Goal: Task Accomplishment & Management: Use online tool/utility

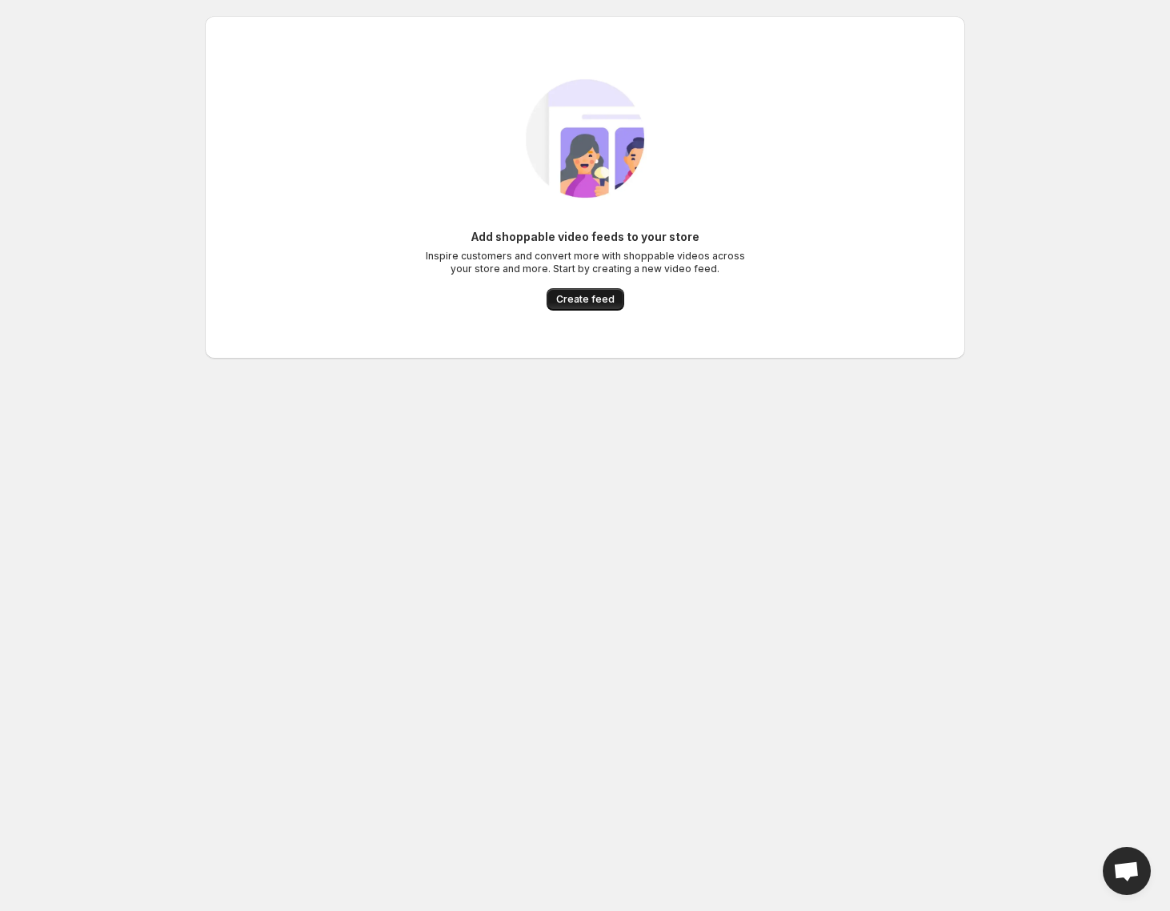
click at [578, 298] on span "Create feed" at bounding box center [585, 299] width 58 height 13
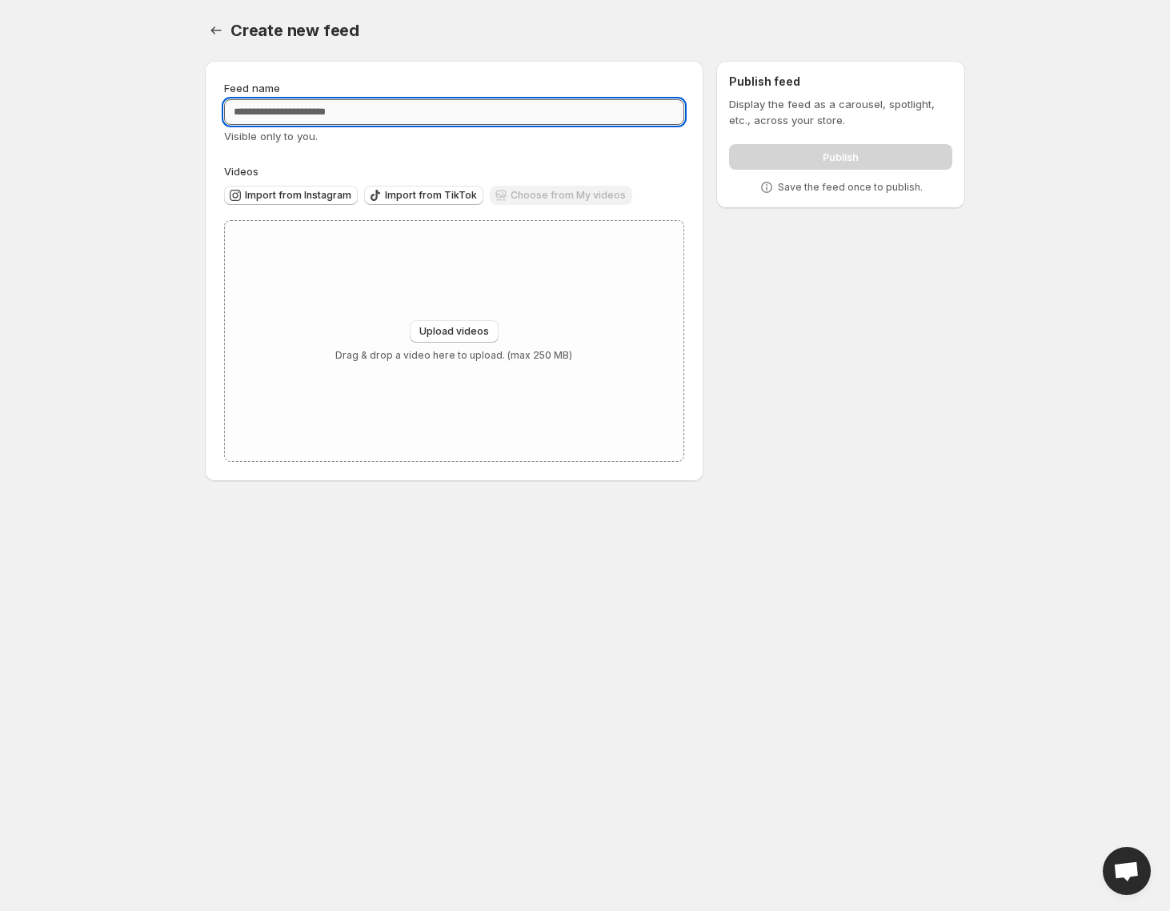
click at [357, 115] on input "Feed name" at bounding box center [454, 112] width 460 height 26
click at [370, 110] on input "Feed name" at bounding box center [454, 112] width 460 height 26
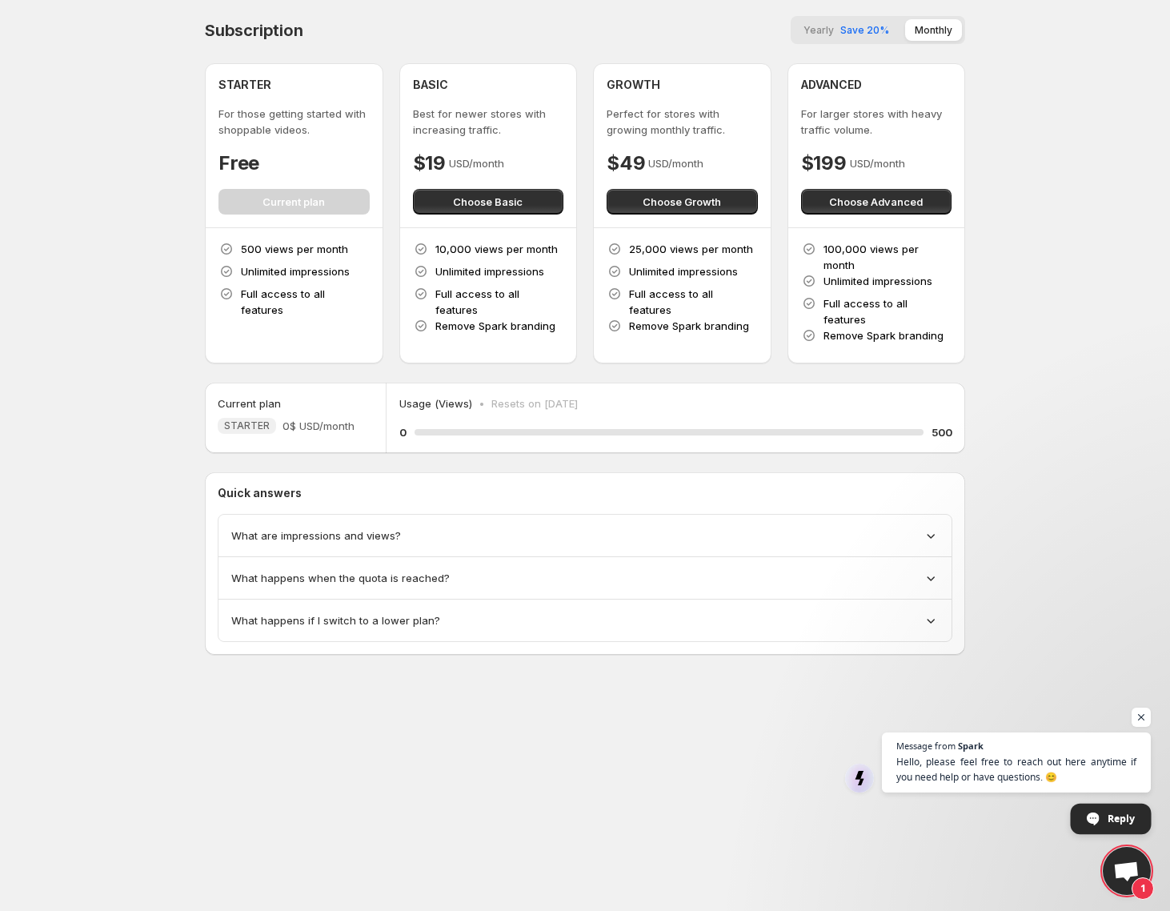
click at [1123, 819] on span "Reply" at bounding box center [1120, 817] width 27 height 28
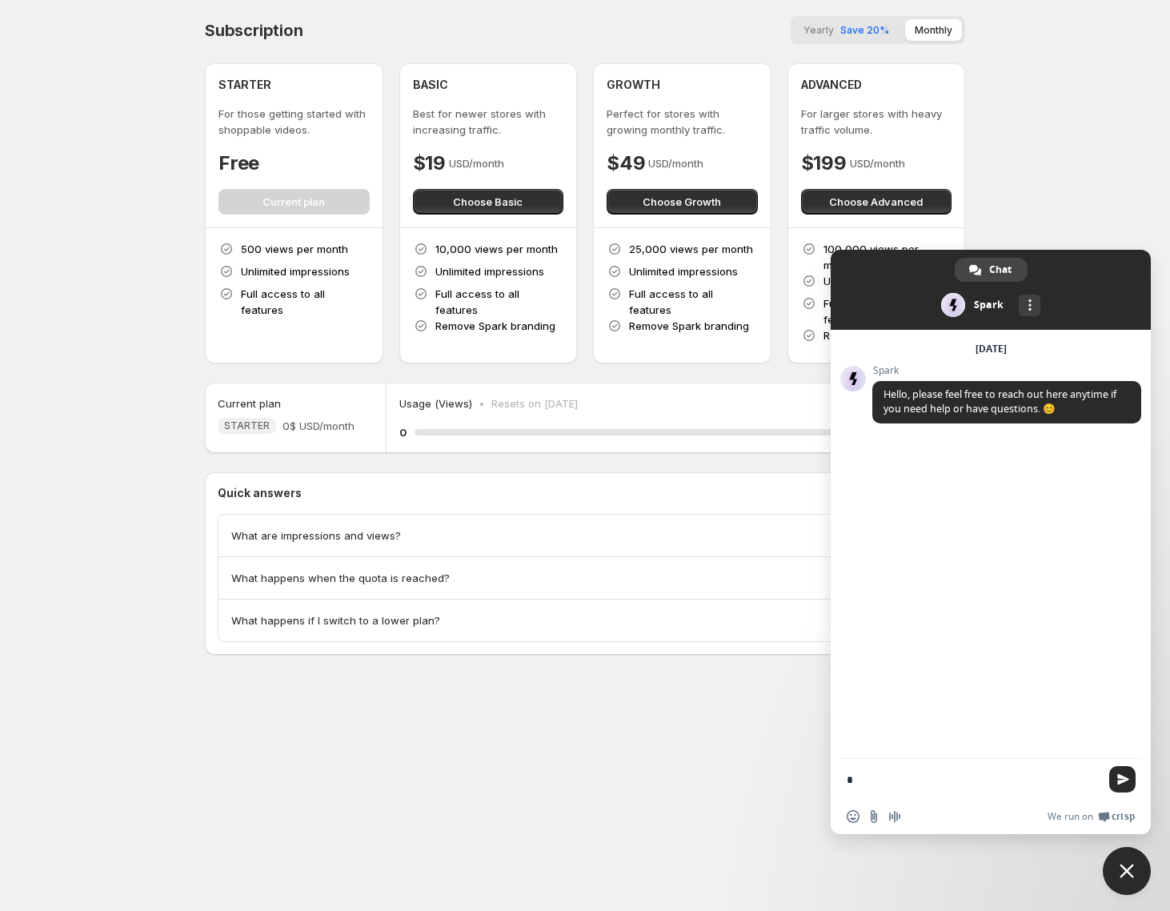
type textarea "**"
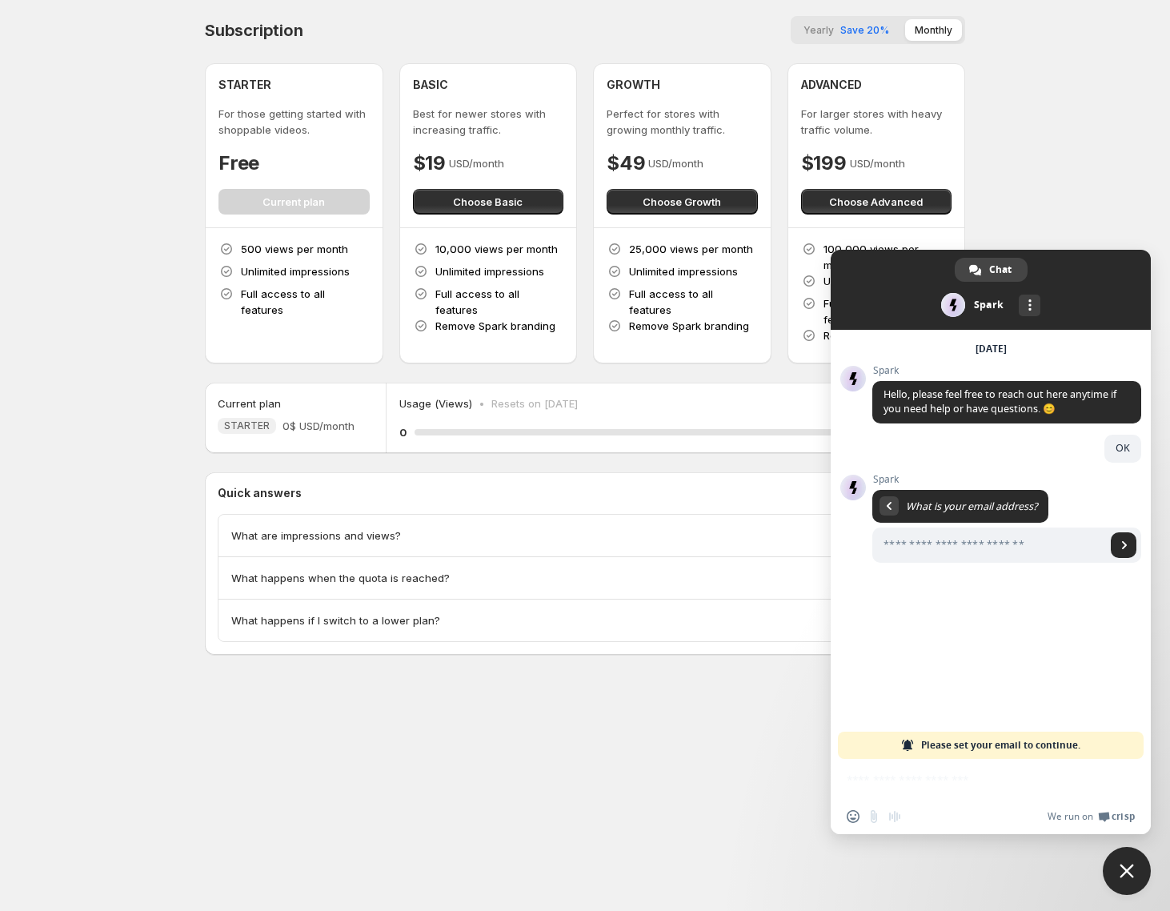
click at [915, 821] on div "We run on Crisp" at bounding box center [1022, 817] width 226 height 14
click at [903, 546] on input "Enter your email address..." at bounding box center [989, 544] width 234 height 35
click at [955, 547] on input "**********" at bounding box center [989, 544] width 234 height 35
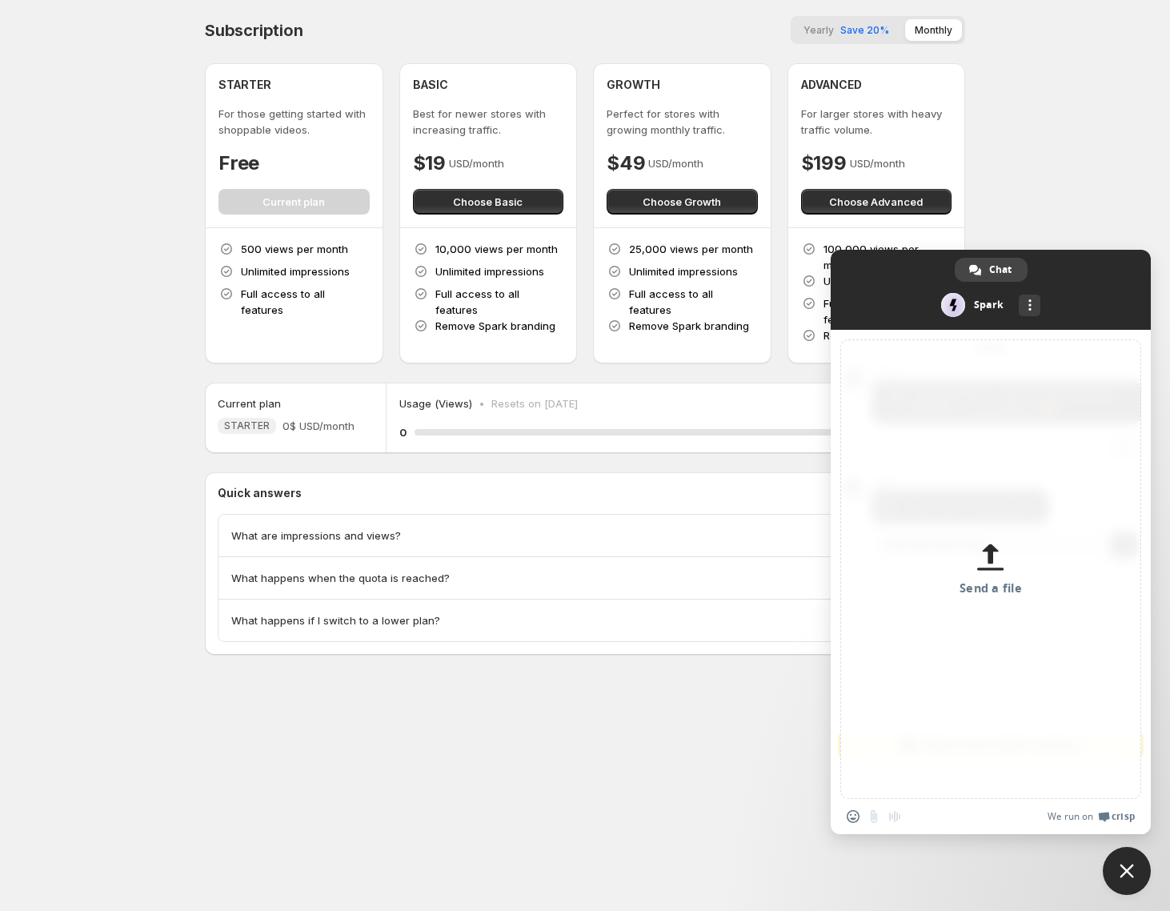
type input "**********"
click at [929, 406] on div at bounding box center [991, 582] width 320 height 504
click at [992, 548] on div at bounding box center [991, 582] width 320 height 504
click at [903, 817] on div at bounding box center [991, 582] width 320 height 504
click at [1016, 269] on div "Chat" at bounding box center [991, 270] width 73 height 24
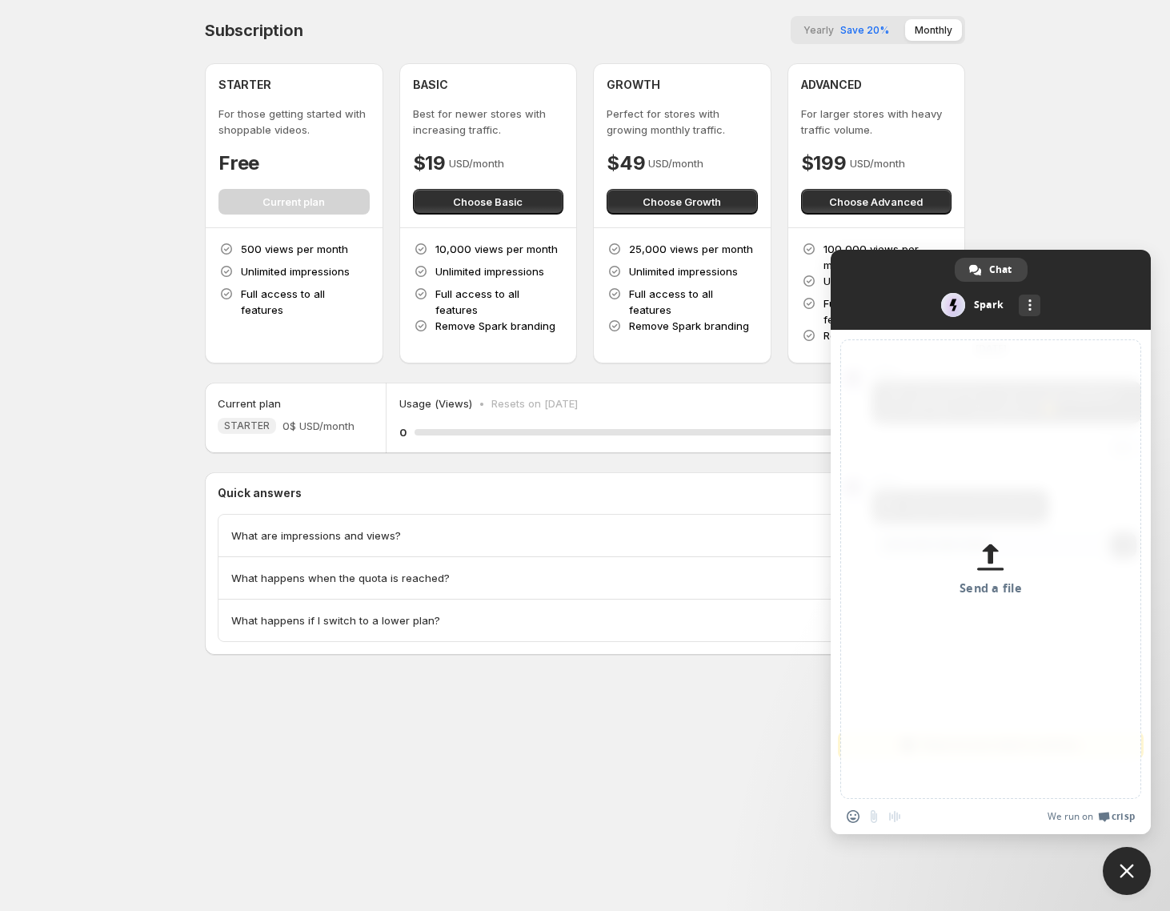
click at [884, 270] on span at bounding box center [991, 290] width 320 height 80
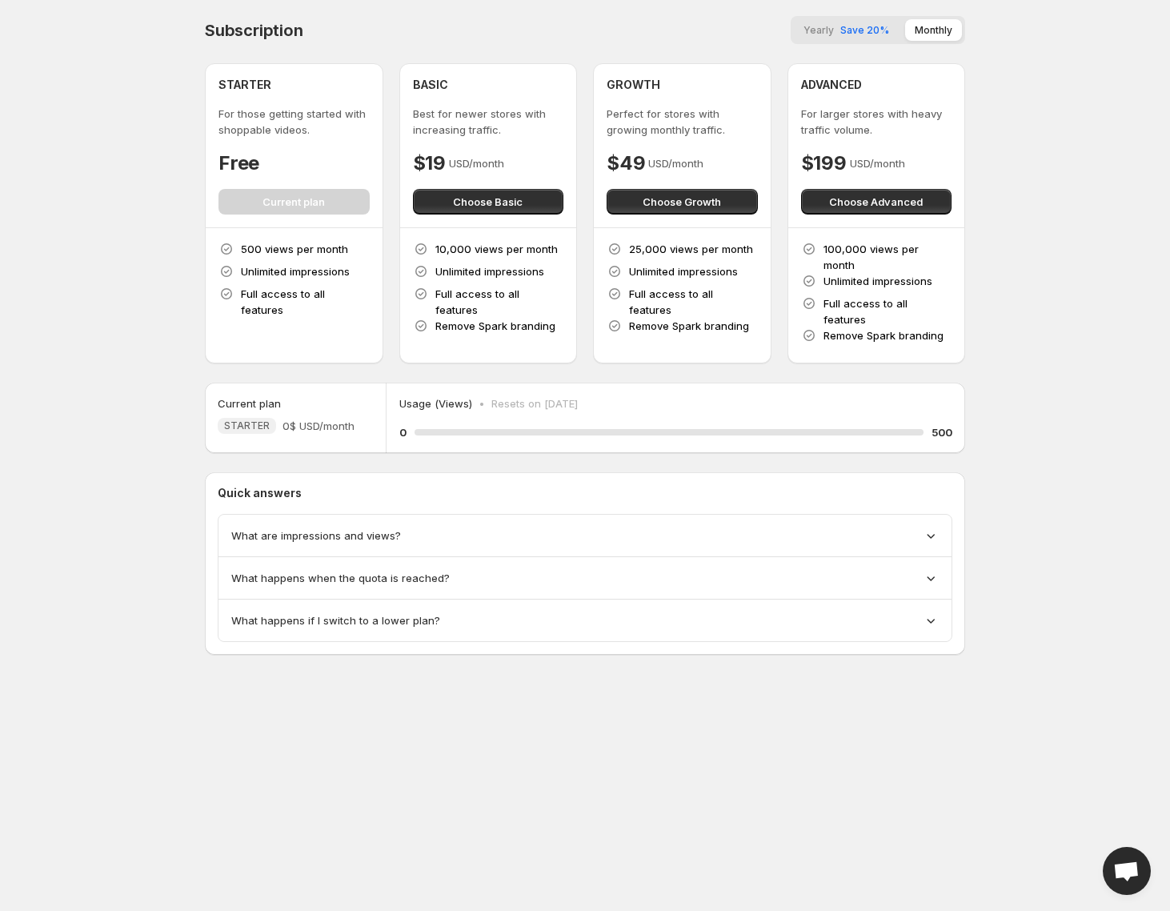
click at [238, 163] on h4 "Free" at bounding box center [238, 163] width 41 height 26
click at [251, 70] on div "STARTER For those getting started with shoppable videos. Free Current plan" at bounding box center [294, 145] width 177 height 163
click at [250, 80] on h4 "STARTER" at bounding box center [244, 85] width 53 height 16
click at [264, 395] on h5 "Current plan" at bounding box center [249, 403] width 63 height 16
click at [254, 395] on h5 "Current plan" at bounding box center [249, 403] width 63 height 16
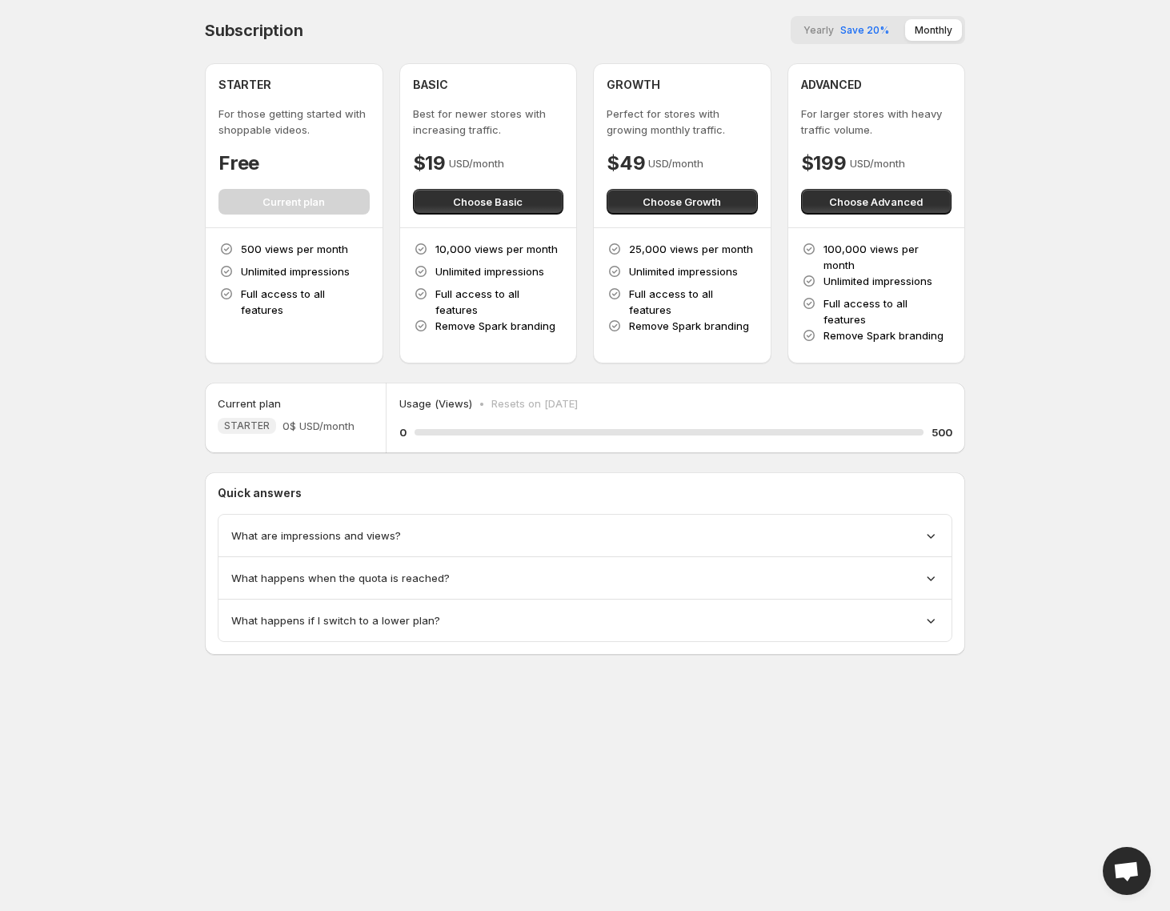
click at [1019, 341] on body "Home Feeds Videos Subscription Settings Subscription Yearly Save 20% Monthly ST…" at bounding box center [585, 455] width 1170 height 911
click at [1024, 299] on body "Home Feeds Videos Subscription Settings Subscription Yearly Save 20% Monthly ST…" at bounding box center [585, 455] width 1170 height 911
click at [289, 202] on div "STARTER For those getting started with shoppable videos. Free Current plan" at bounding box center [293, 146] width 151 height 138
click at [286, 318] on div "500 views per month Unlimited impressions Full access to all features" at bounding box center [294, 279] width 177 height 102
click at [263, 395] on h5 "Current plan" at bounding box center [249, 403] width 63 height 16
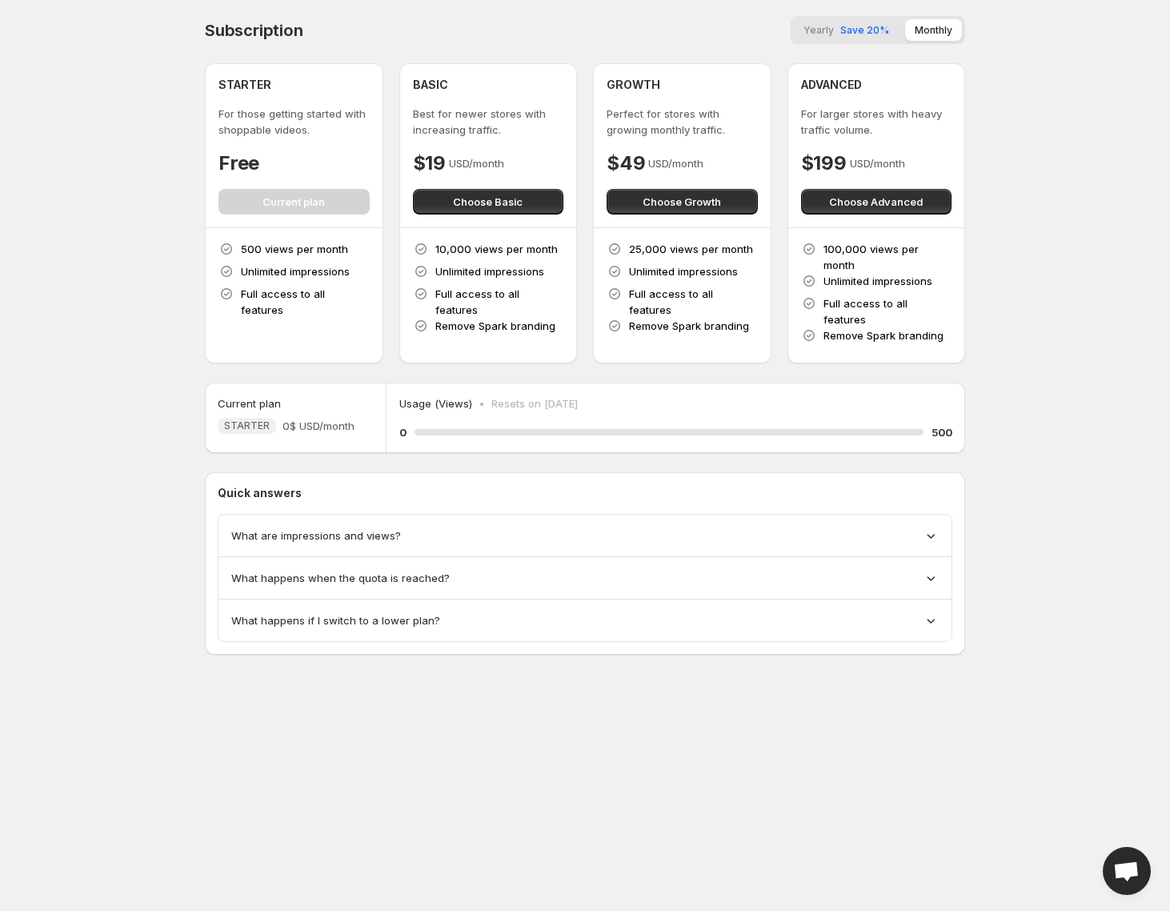
click at [266, 419] on span "STARTER" at bounding box center [247, 425] width 46 height 13
click at [149, 307] on body "Home Feeds Videos Subscription Settings Subscription Yearly Save 20% Monthly ST…" at bounding box center [585, 455] width 1170 height 911
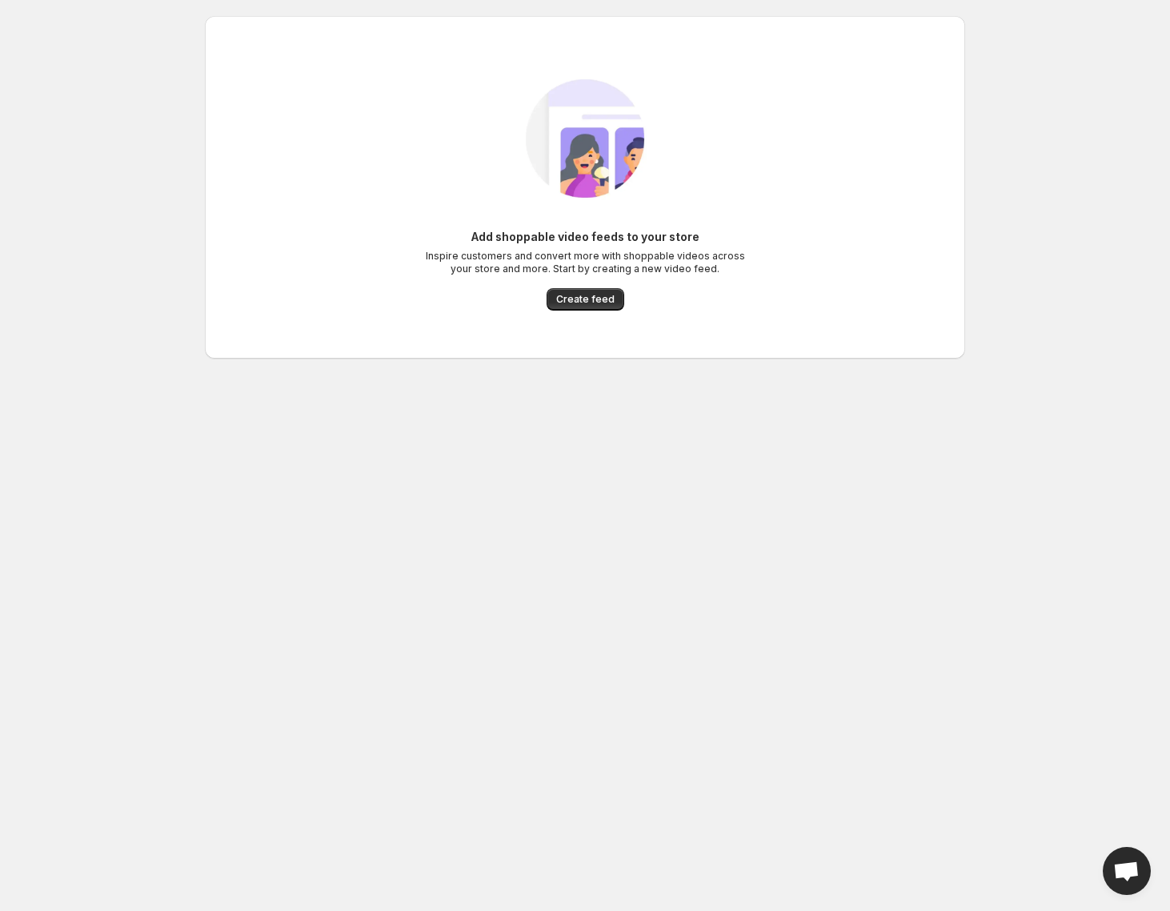
click at [126, 238] on body "**********" at bounding box center [585, 455] width 1170 height 911
